Goal: Information Seeking & Learning: Learn about a topic

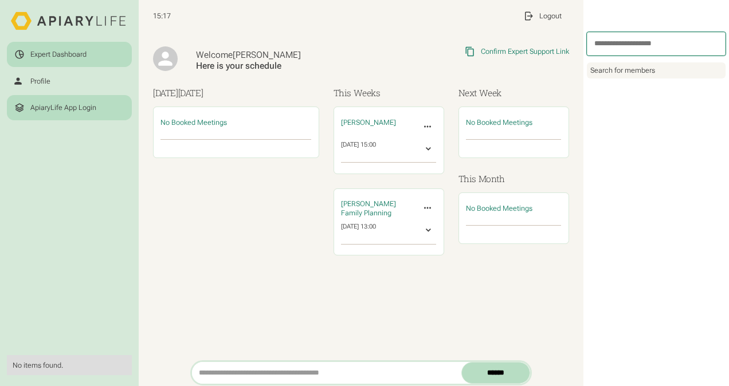
click at [46, 108] on div "ApiaryLife App Login" at bounding box center [63, 107] width 66 height 9
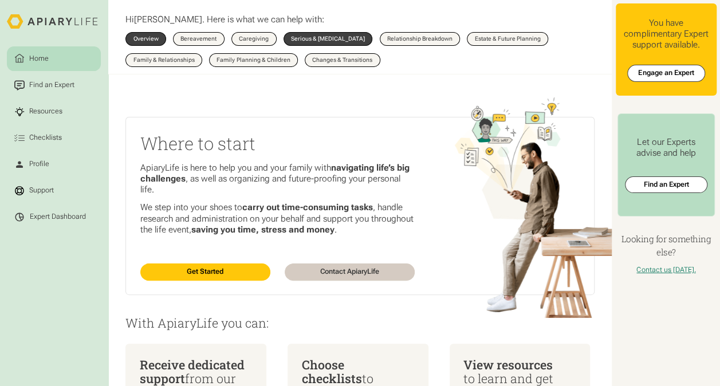
click at [317, 40] on div "Serious & [MEDICAL_DATA]" at bounding box center [328, 39] width 74 height 6
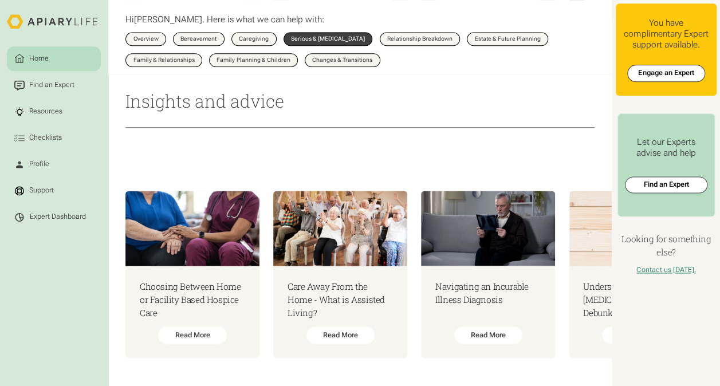
scroll to position [0, 10]
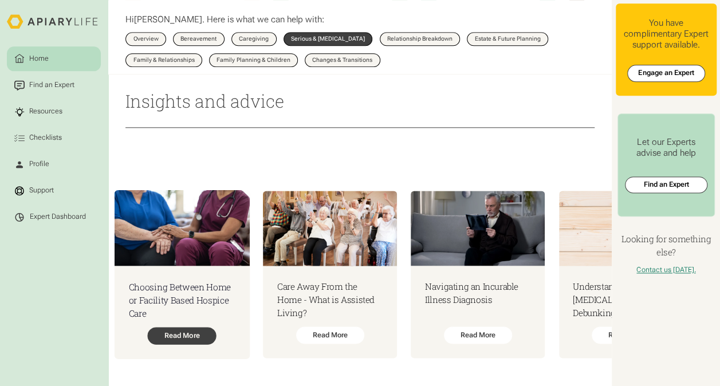
click at [175, 327] on div "Read More" at bounding box center [182, 335] width 69 height 17
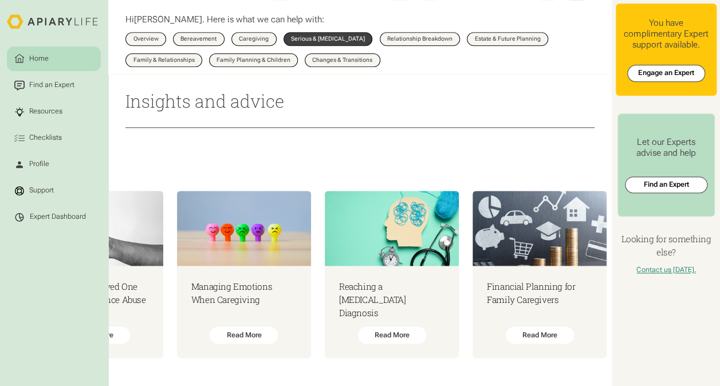
scroll to position [0, 6374]
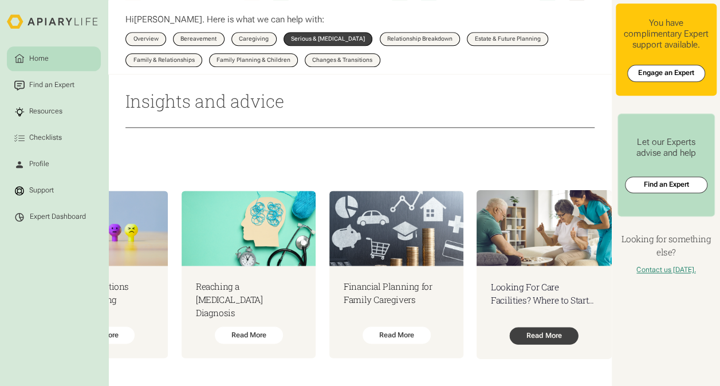
click at [540, 331] on div "Read More" at bounding box center [544, 335] width 69 height 17
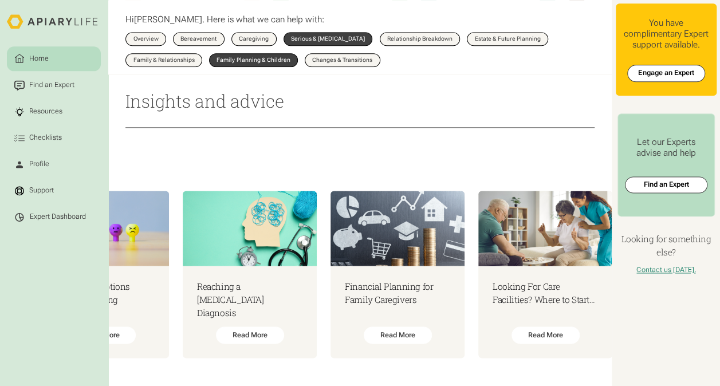
click at [252, 63] on div "Family Planning & Children" at bounding box center [253, 60] width 73 height 6
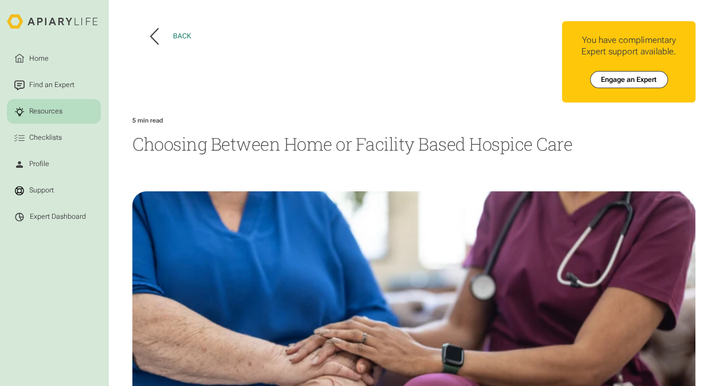
click at [168, 34] on button "Back" at bounding box center [170, 36] width 41 height 17
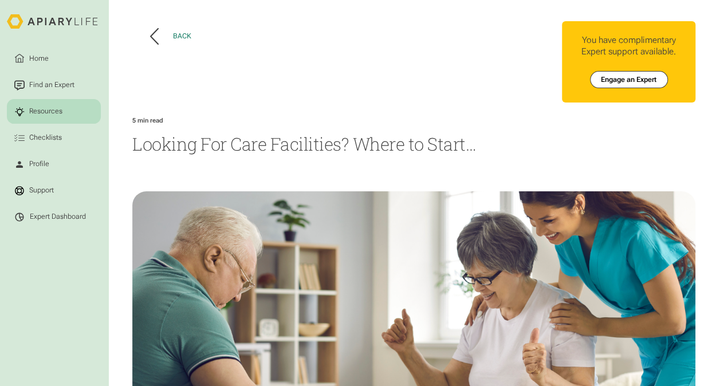
click at [165, 36] on button "Back" at bounding box center [170, 36] width 41 height 17
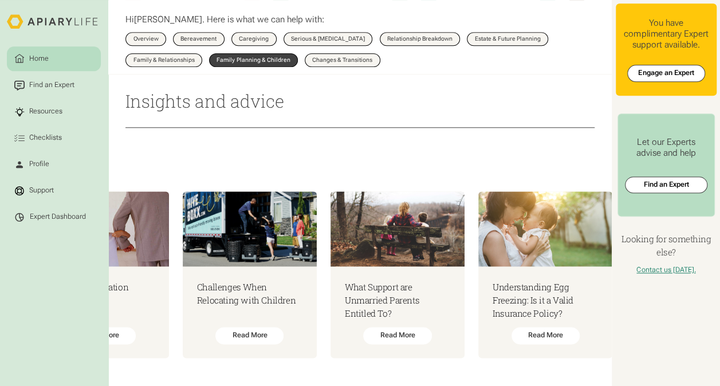
scroll to position [0, 4581]
click at [176, 56] on link "Family & Relationships" at bounding box center [164, 60] width 77 height 14
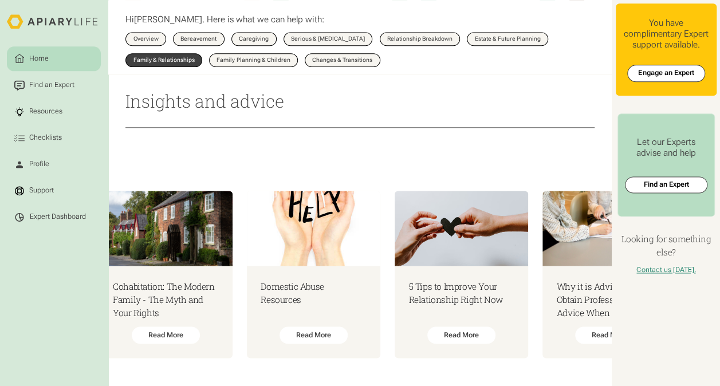
scroll to position [0, 8616]
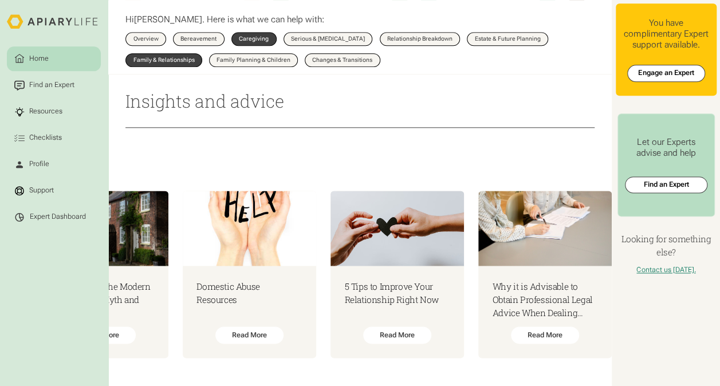
click at [244, 36] on link "Caregiving" at bounding box center [254, 39] width 45 height 14
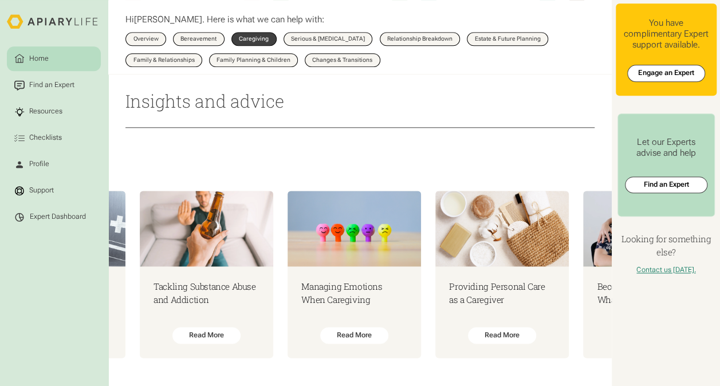
scroll to position [0, 3283]
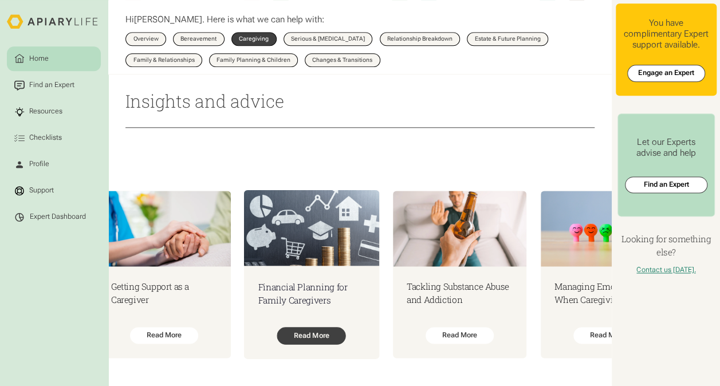
click at [346, 329] on div "Read More" at bounding box center [311, 336] width 69 height 17
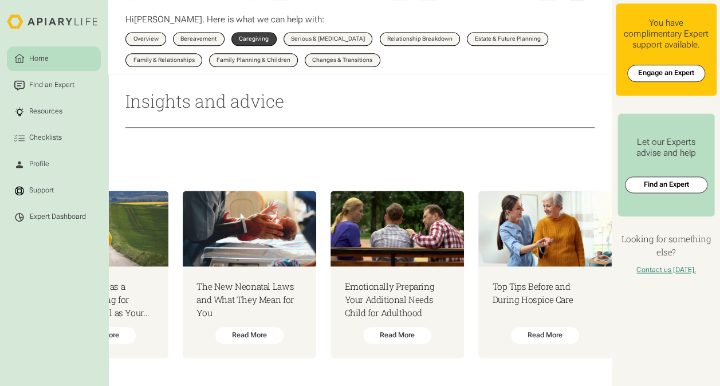
scroll to position [0, 8766]
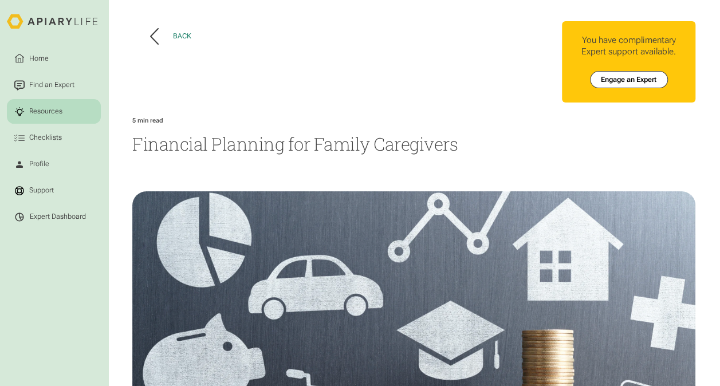
click at [173, 42] on button "Back" at bounding box center [170, 36] width 41 height 17
